Goal: Transaction & Acquisition: Purchase product/service

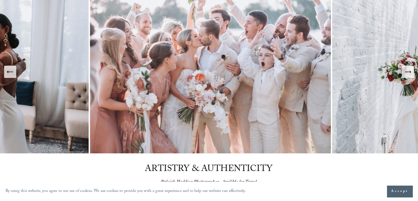
scroll to position [27, 0]
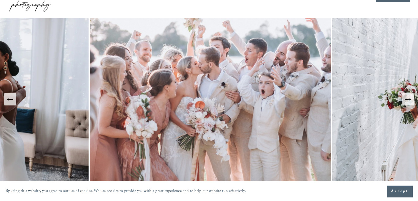
click at [410, 98] on icon "Next Slide" at bounding box center [408, 99] width 8 height 8
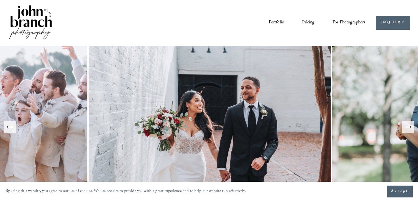
scroll to position [0, 0]
click at [308, 22] on link "Pricing" at bounding box center [308, 22] width 12 height 9
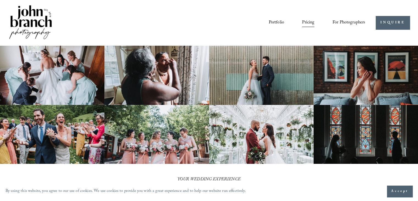
click at [347, 26] on span "For Photographers" at bounding box center [348, 22] width 33 height 9
click at [0, 0] on span "Presets" at bounding box center [0, 0] width 0 height 0
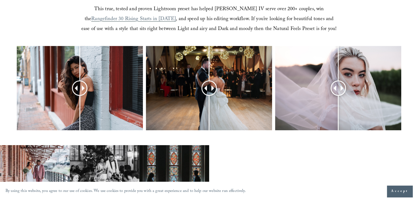
scroll to position [220, 0]
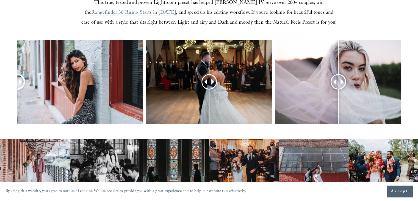
drag, startPoint x: 77, startPoint y: 80, endPoint x: -1, endPoint y: 76, distance: 77.8
click at [0, 76] on html "By using this website, you agree to our use of cookies. We use cookies to provi…" at bounding box center [209, 195] width 418 height 831
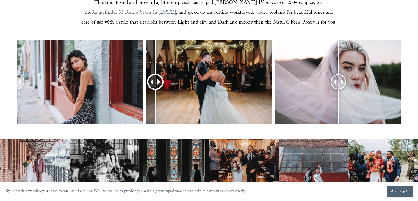
drag, startPoint x: 207, startPoint y: 79, endPoint x: 155, endPoint y: 78, distance: 51.6
click at [155, 78] on div at bounding box center [155, 82] width 14 height 14
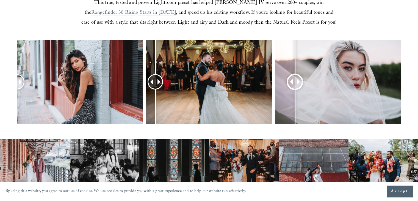
drag, startPoint x: 336, startPoint y: 81, endPoint x: 294, endPoint y: 81, distance: 41.8
click at [294, 81] on div at bounding box center [295, 82] width 14 height 14
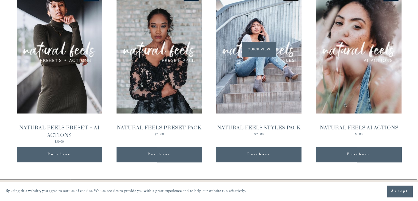
scroll to position [576, 0]
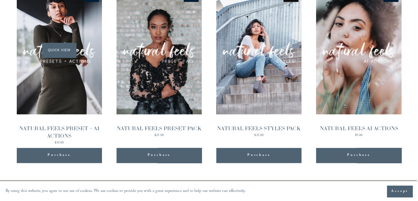
click at [76, 54] on span "Quick View" at bounding box center [59, 50] width 34 height 15
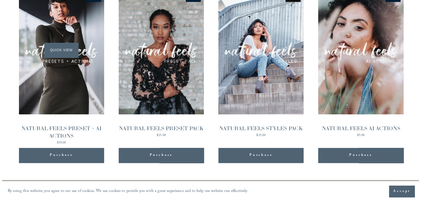
scroll to position [577, 0]
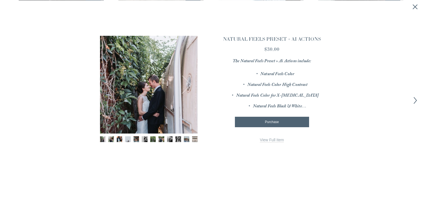
click at [187, 84] on button "Next" at bounding box center [182, 84] width 18 height 18
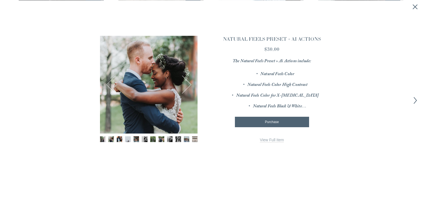
click at [187, 84] on button "Next" at bounding box center [182, 84] width 18 height 18
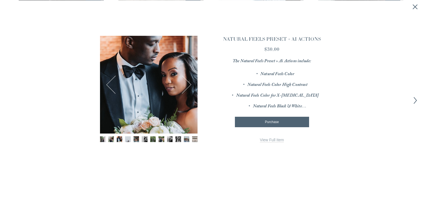
click at [187, 84] on button "Next" at bounding box center [182, 84] width 18 height 18
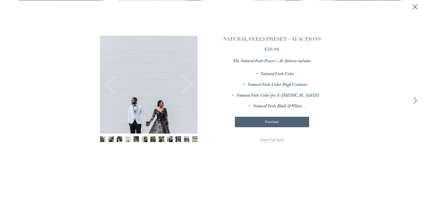
click at [187, 84] on button "Next" at bounding box center [182, 84] width 18 height 18
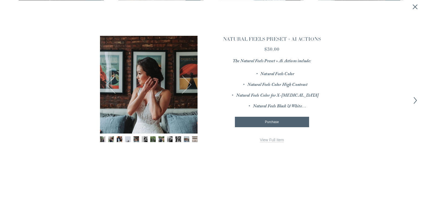
click at [187, 84] on button "Next" at bounding box center [182, 84] width 18 height 18
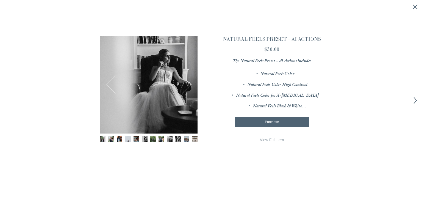
click at [187, 84] on button "Next" at bounding box center [182, 84] width 18 height 18
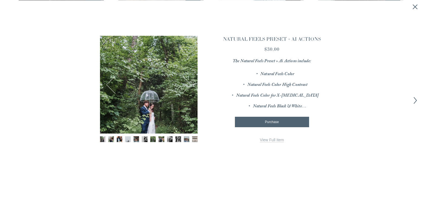
click at [113, 82] on button "Previous" at bounding box center [115, 84] width 18 height 18
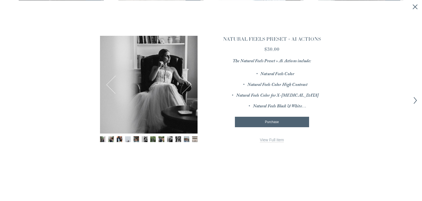
click at [188, 82] on button "Next" at bounding box center [182, 84] width 18 height 18
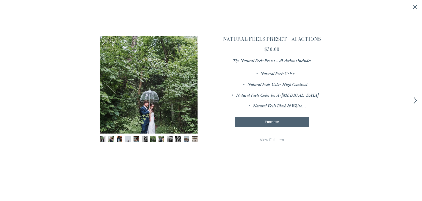
click at [188, 82] on button "Next" at bounding box center [182, 84] width 18 height 18
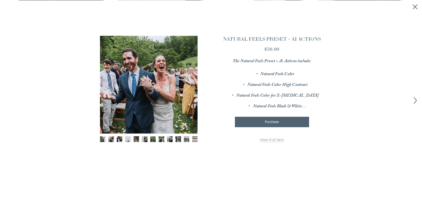
click at [270, 138] on link "View Full Item" at bounding box center [272, 139] width 24 height 5
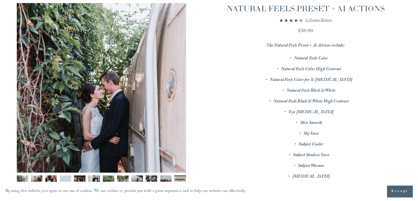
scroll to position [82, 0]
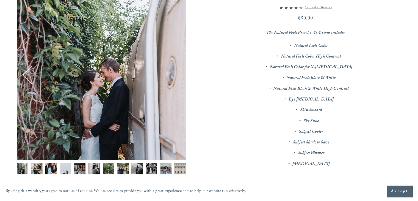
click at [175, 78] on button "Next" at bounding box center [171, 75] width 18 height 18
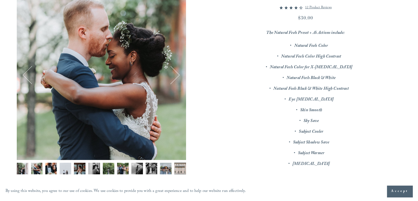
click at [175, 78] on button "Next" at bounding box center [171, 75] width 18 height 18
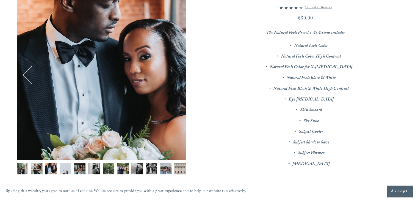
scroll to position [55, 0]
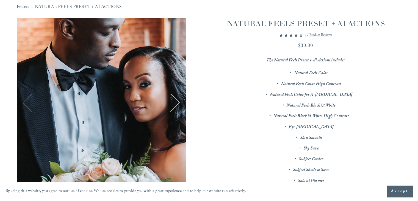
click at [176, 98] on button "Next" at bounding box center [171, 102] width 18 height 18
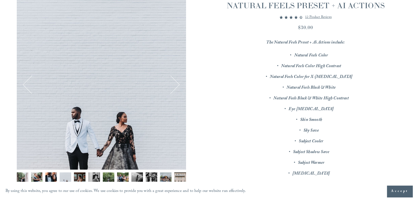
scroll to position [82, 0]
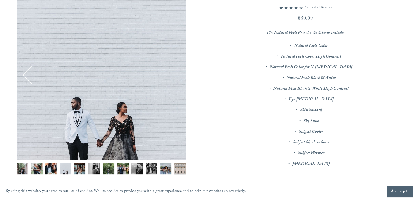
click at [175, 82] on button "Next" at bounding box center [171, 75] width 18 height 18
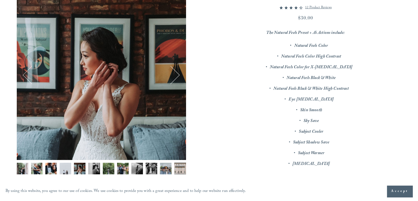
click at [175, 82] on button "Next" at bounding box center [171, 75] width 18 height 18
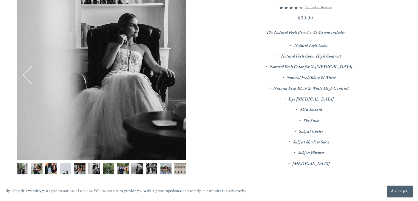
click at [175, 82] on button "Next" at bounding box center [171, 75] width 18 height 18
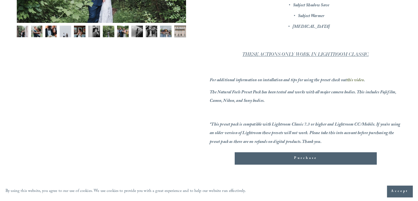
scroll to position [220, 0]
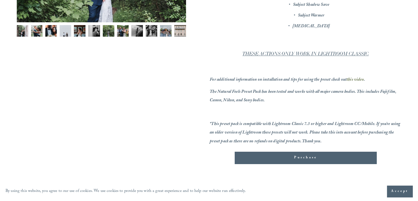
click at [200, 48] on div "7 / 12 Image 1 of 12 Image 2 of 12 Image 3 of 12" at bounding box center [209, 9] width 385 height 312
